Goal: Task Accomplishment & Management: Use online tool/utility

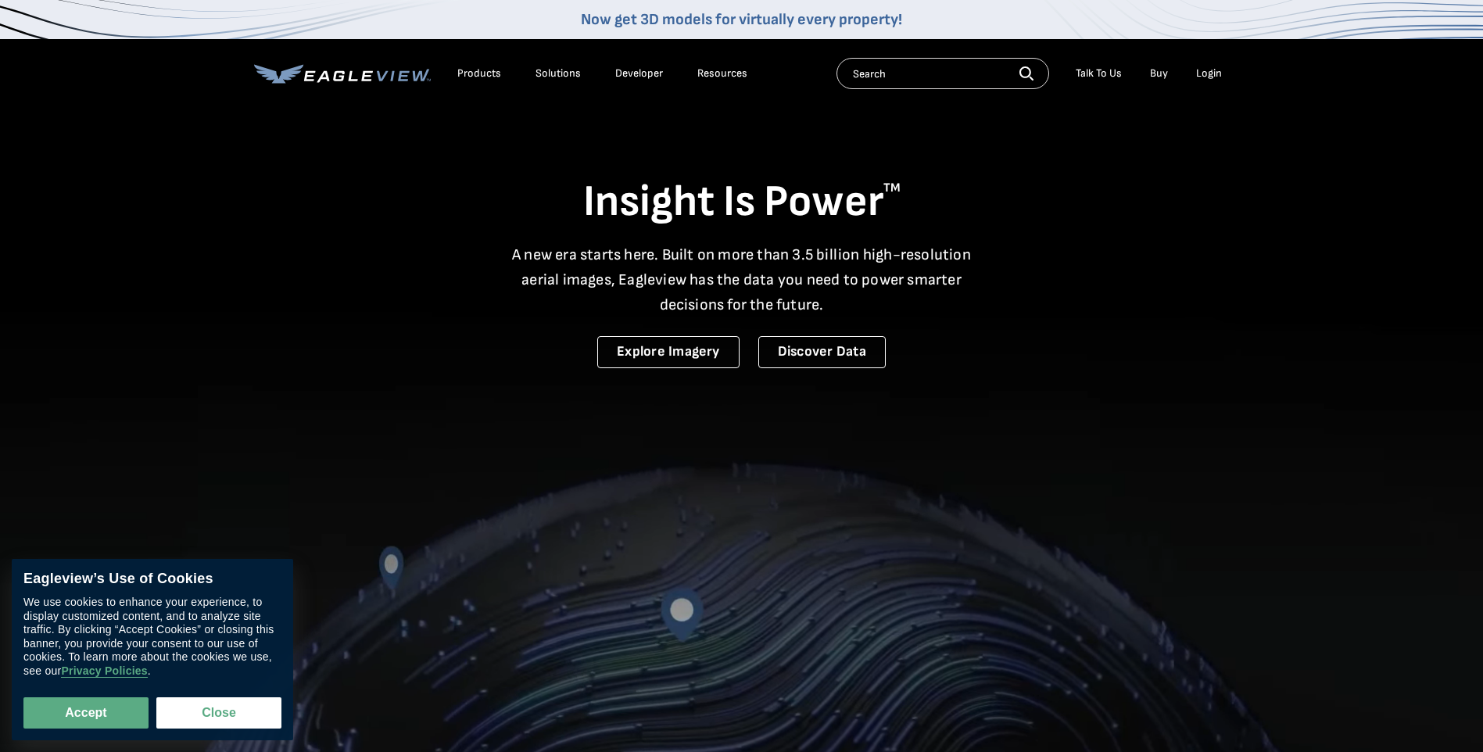
click at [1212, 77] on div "Login" at bounding box center [1209, 73] width 26 height 14
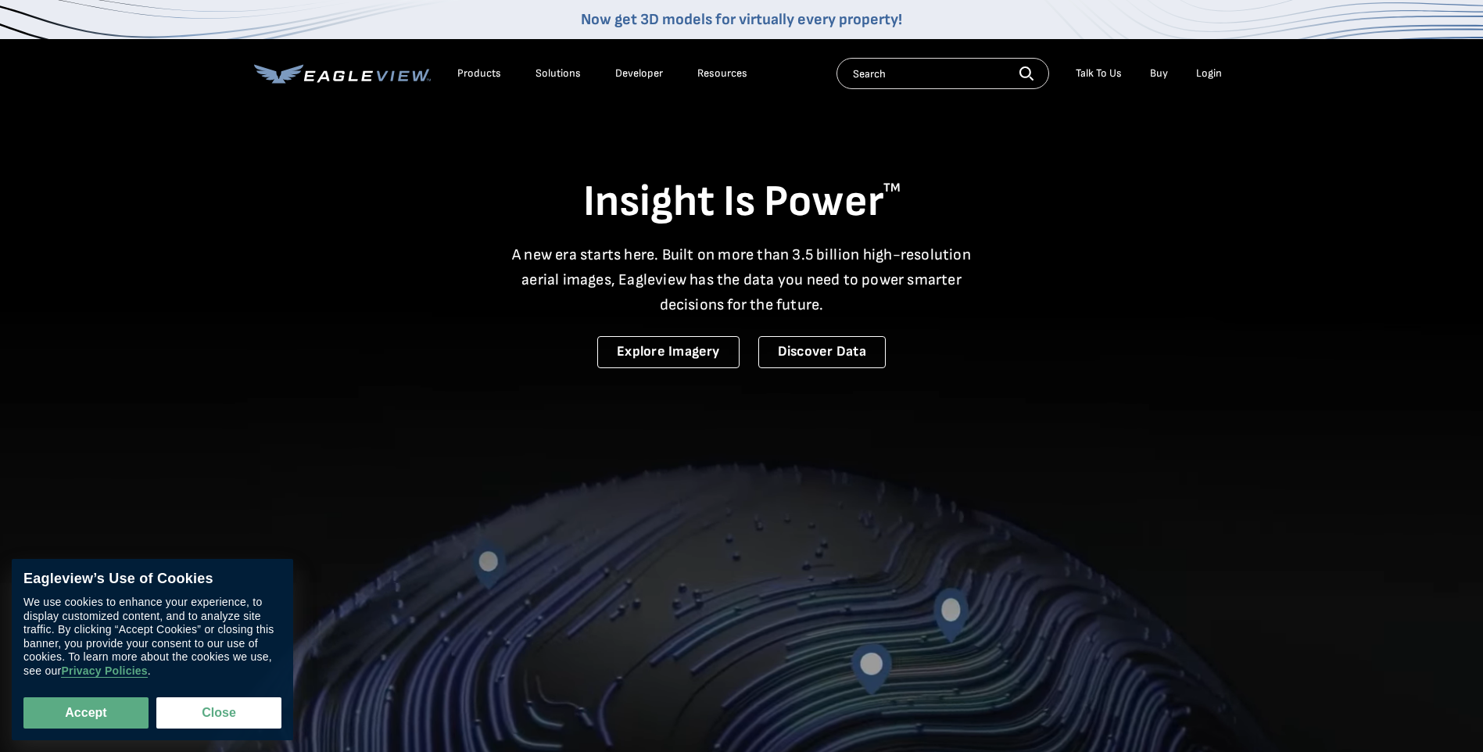
click at [1204, 71] on div "Login" at bounding box center [1209, 73] width 26 height 14
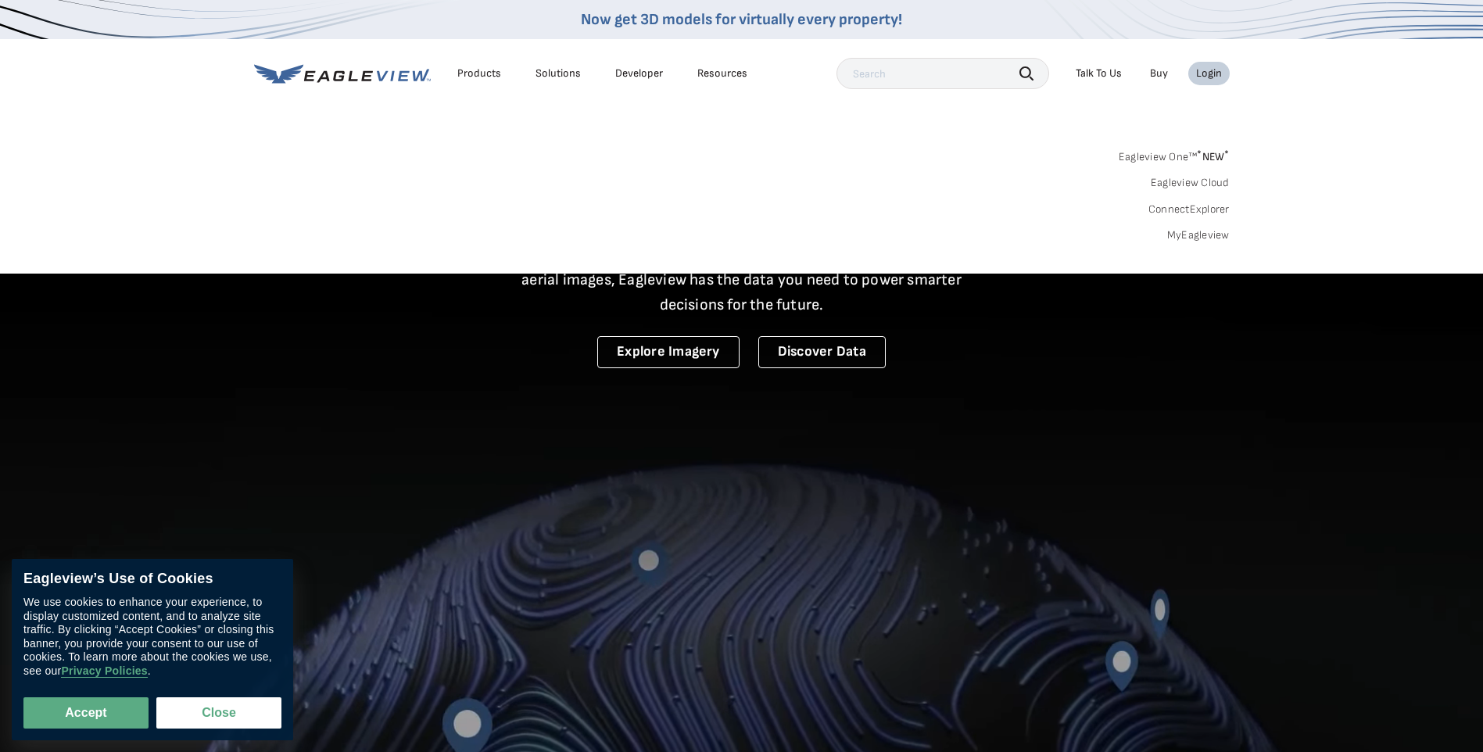
click at [1176, 231] on link "MyEagleview" at bounding box center [1198, 235] width 63 height 14
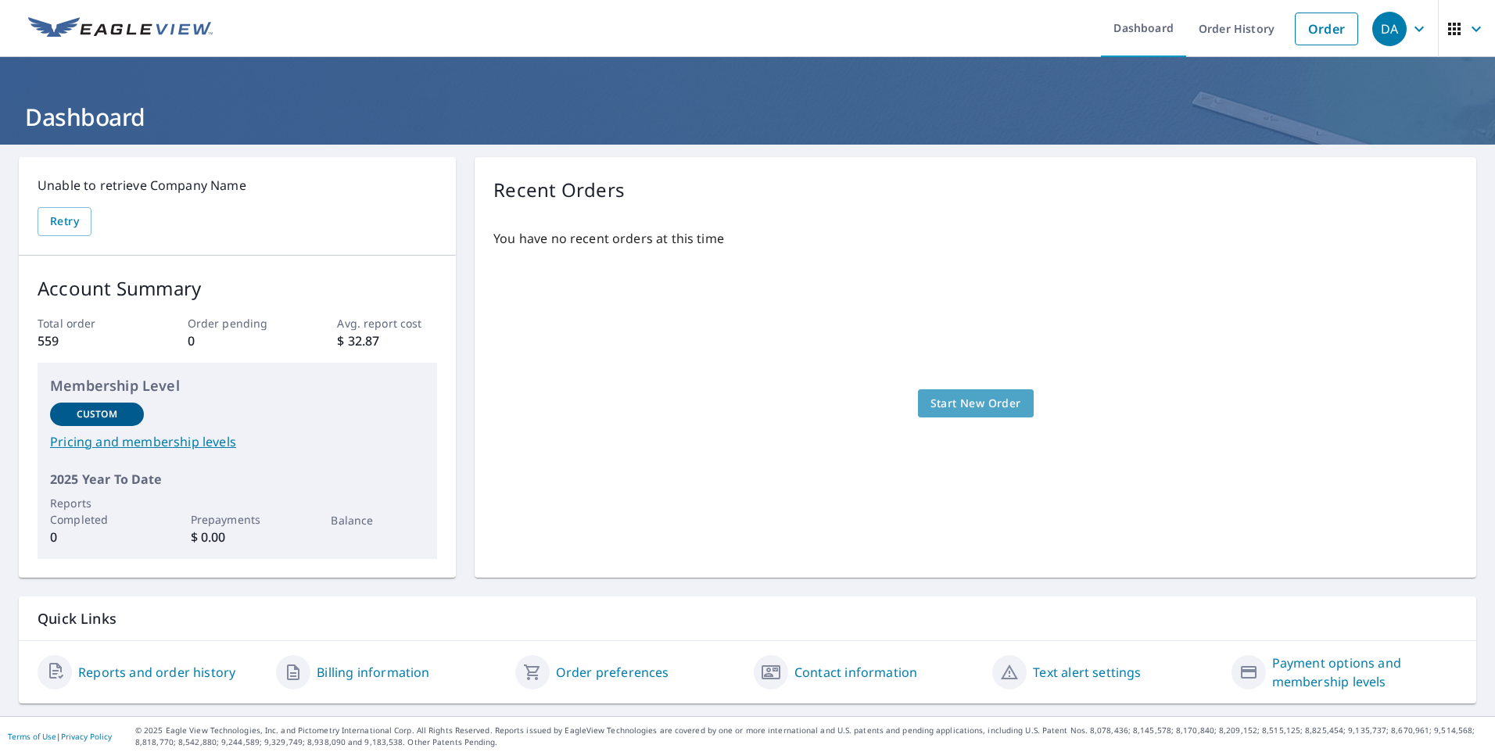
click at [944, 402] on span "Start New Order" at bounding box center [975, 404] width 91 height 20
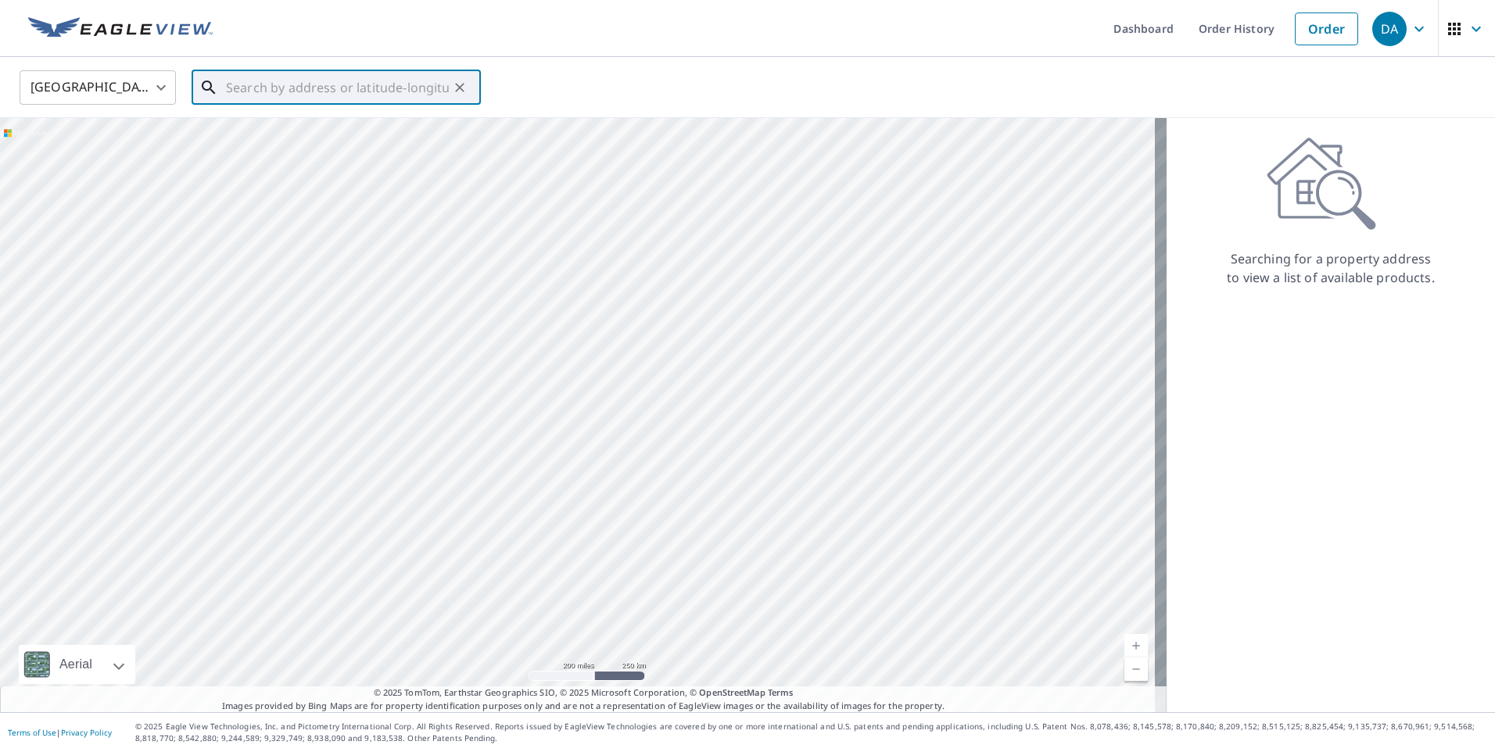
click at [278, 95] on input "text" at bounding box center [337, 88] width 223 height 44
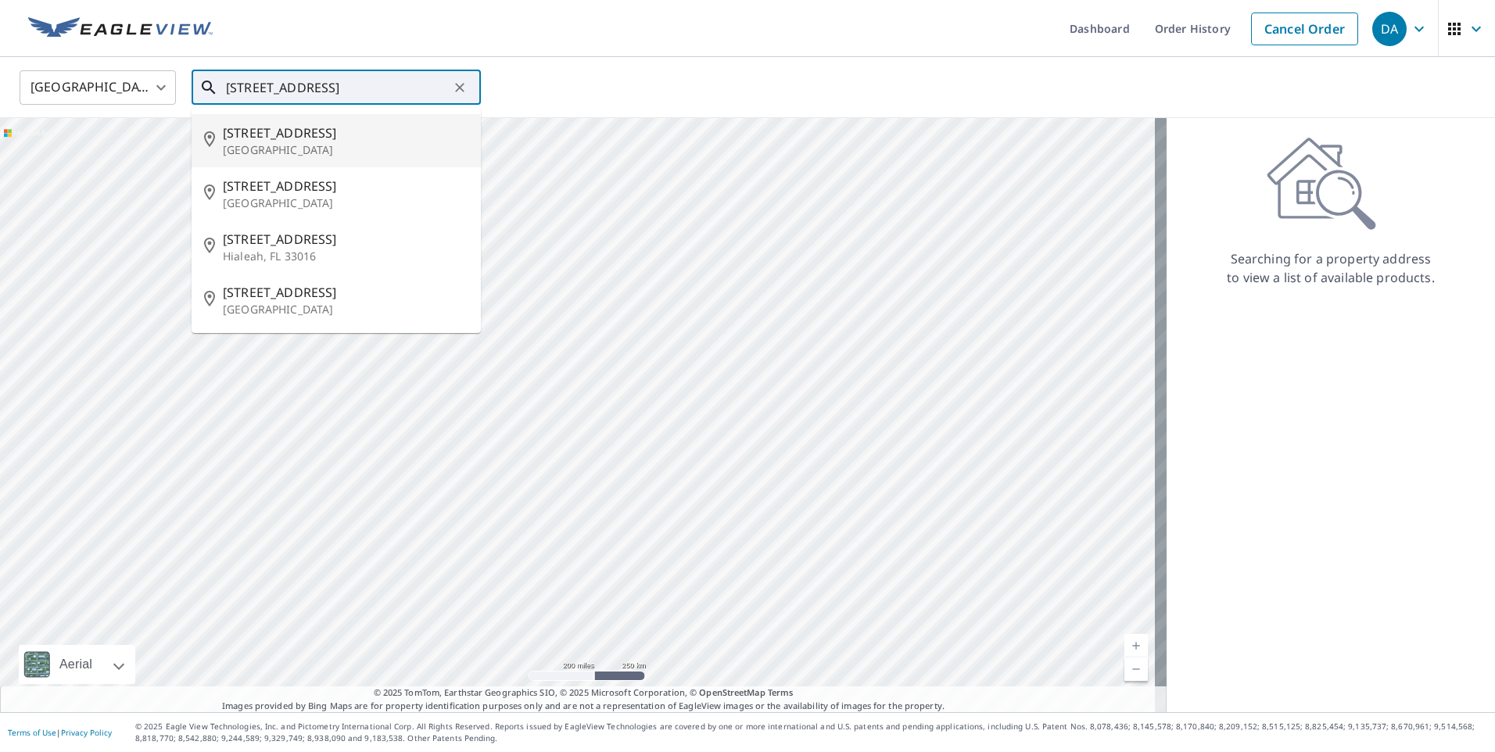
click at [258, 134] on span "5111 W 26th Ct N" at bounding box center [345, 133] width 245 height 19
type input "5111 W 26th Ct N Wichita, KS 67205"
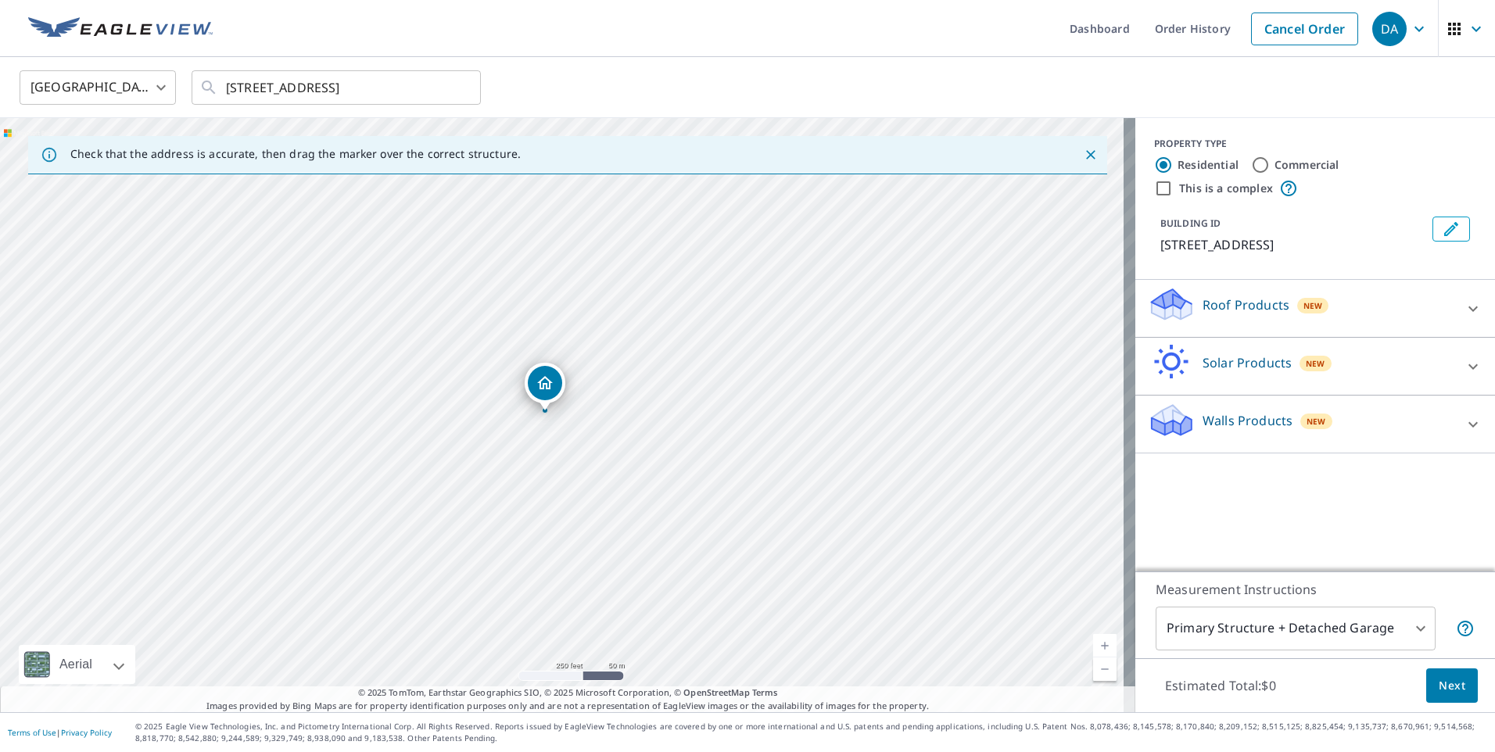
drag, startPoint x: 593, startPoint y: 467, endPoint x: 576, endPoint y: 465, distance: 17.3
click at [576, 465] on div "5111 W 26th Ct N Wichita, KS 67205" at bounding box center [567, 415] width 1135 height 594
click at [1093, 640] on link "Current Level 17, Zoom In" at bounding box center [1104, 645] width 23 height 23
click at [1093, 640] on link "Current Level 18, Zoom In" at bounding box center [1104, 645] width 23 height 23
drag, startPoint x: 643, startPoint y: 311, endPoint x: 775, endPoint y: 552, distance: 275.0
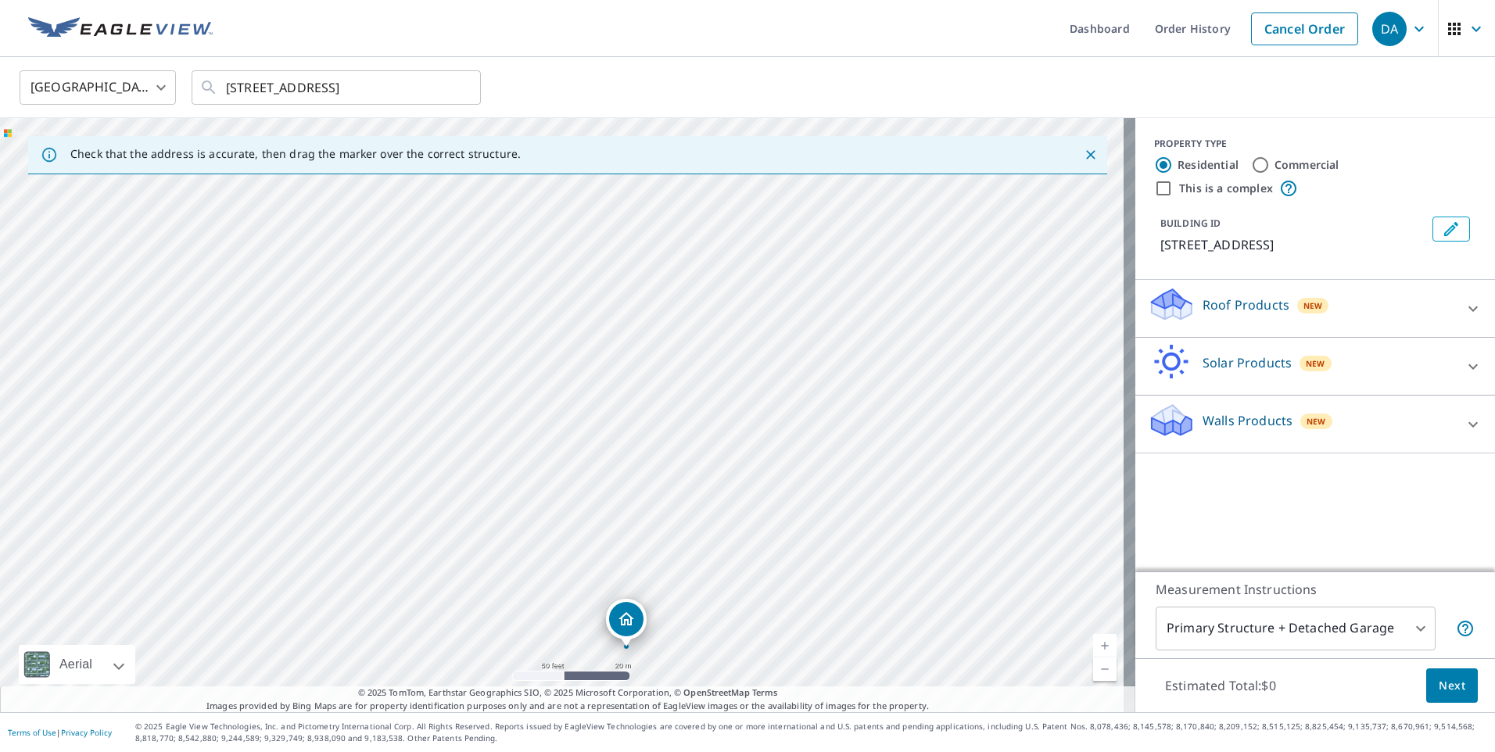
click at [775, 552] on div "5111 W 26th Ct N Wichita, KS 67205" at bounding box center [567, 415] width 1135 height 594
drag, startPoint x: 571, startPoint y: 263, endPoint x: 609, endPoint y: 440, distance: 180.6
click at [609, 440] on div "5111 W 26th Ct N Wichita, KS 67205" at bounding box center [567, 415] width 1135 height 594
